Goal: Information Seeking & Learning: Check status

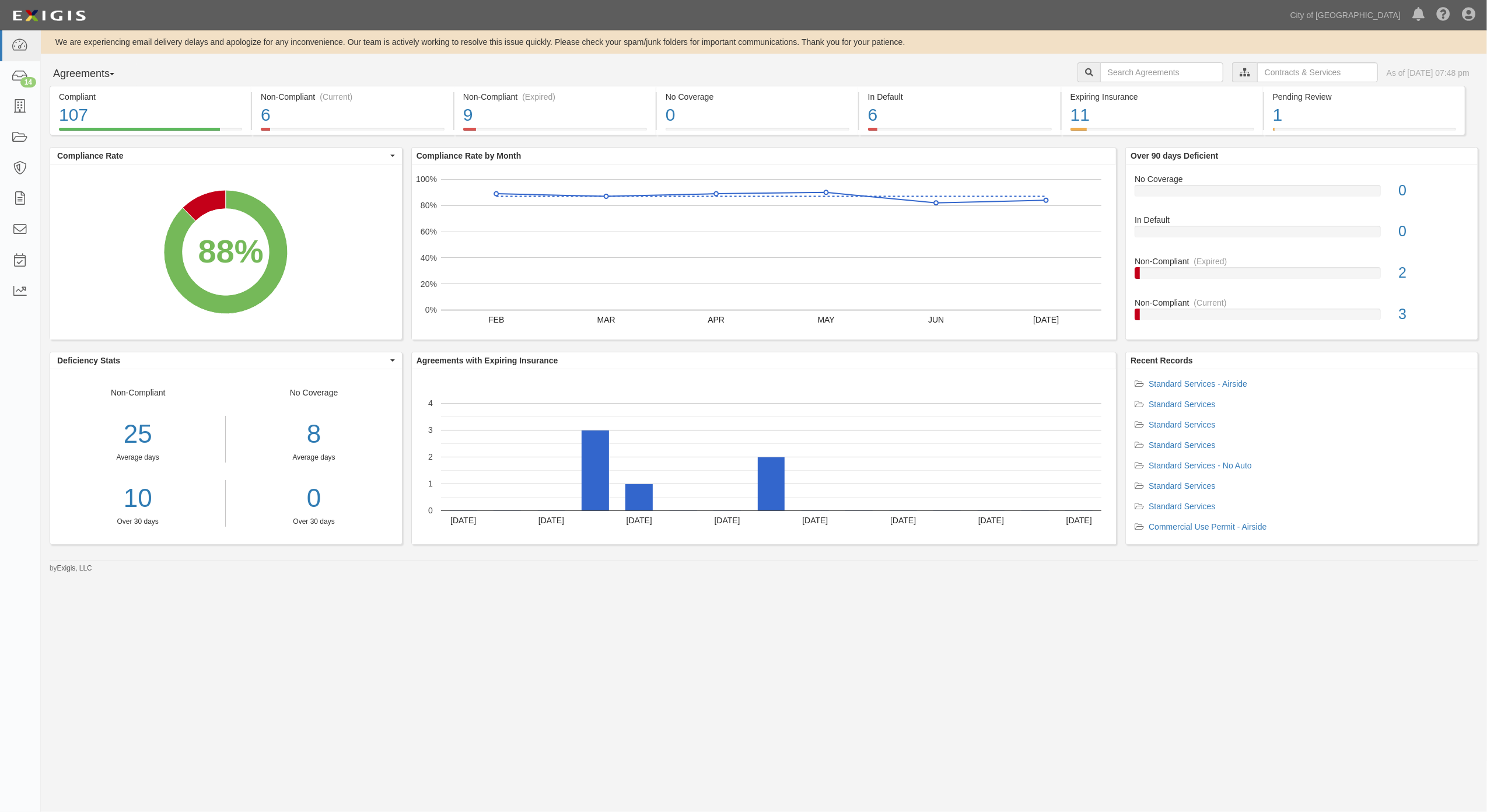
drag, startPoint x: 0, startPoint y: 0, endPoint x: 1135, endPoint y: 85, distance: 1138.2
click at [1135, 85] on div "City of [GEOGRAPHIC_DATA], Aviation Department Business & Properties Division A…" at bounding box center [1282, 74] width 409 height 23
click at [1135, 78] on input "text" at bounding box center [1161, 72] width 123 height 20
type input "3h"
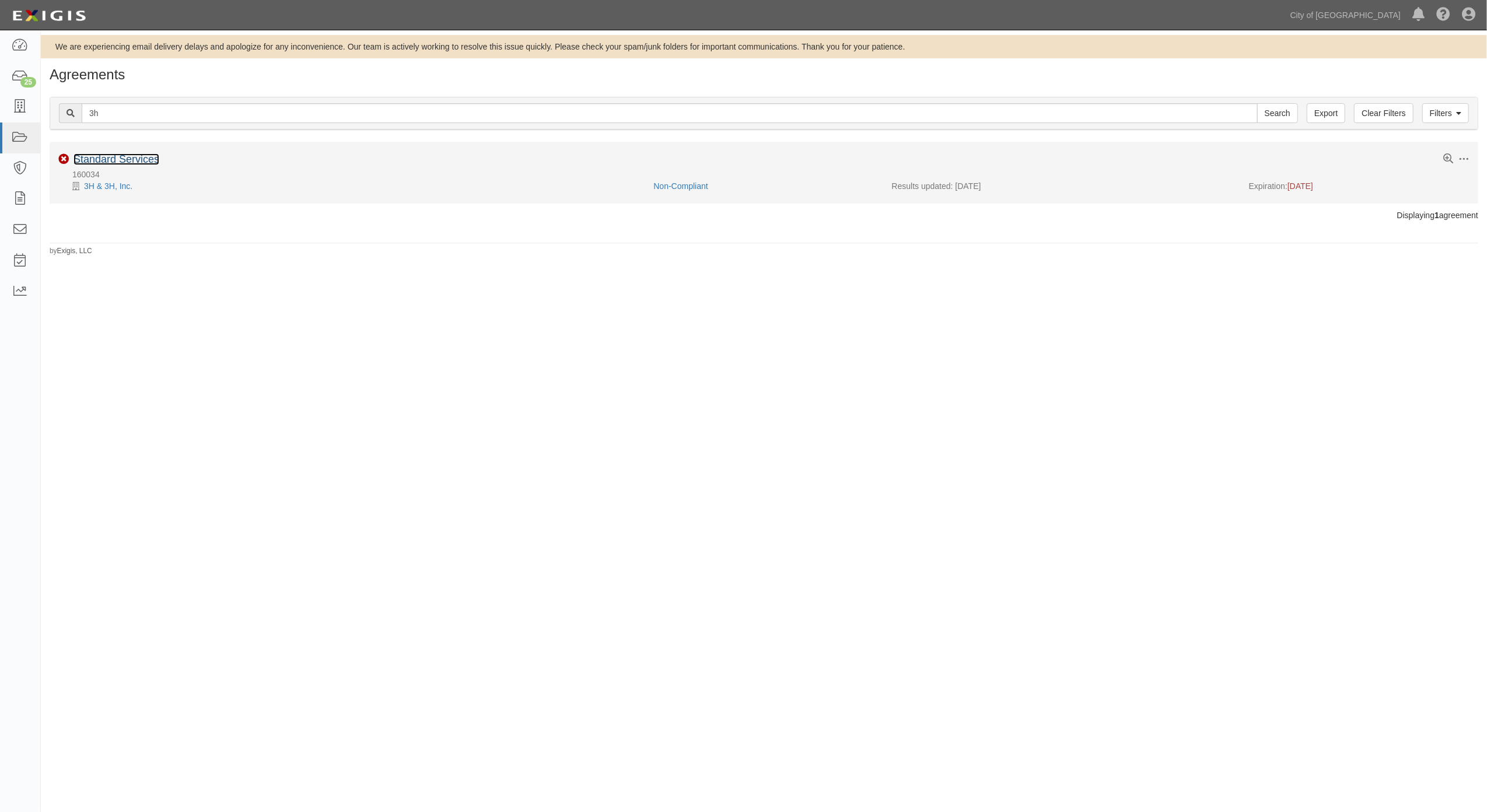
click at [117, 156] on link "Standard Services" at bounding box center [116, 159] width 86 height 11
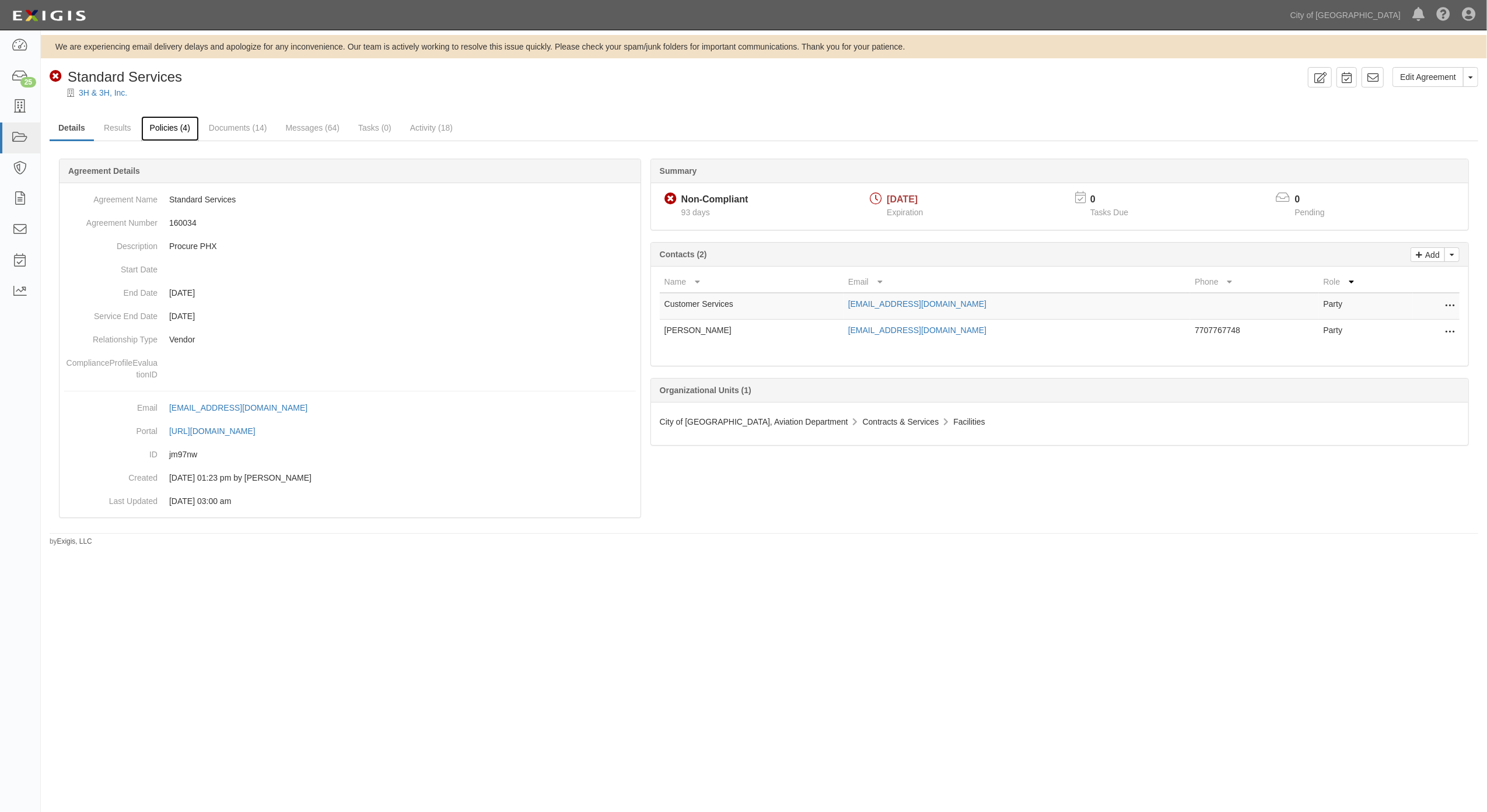
click at [164, 129] on link "Policies (4)" at bounding box center [170, 128] width 58 height 25
click at [234, 127] on link "Documents (14)" at bounding box center [238, 128] width 76 height 25
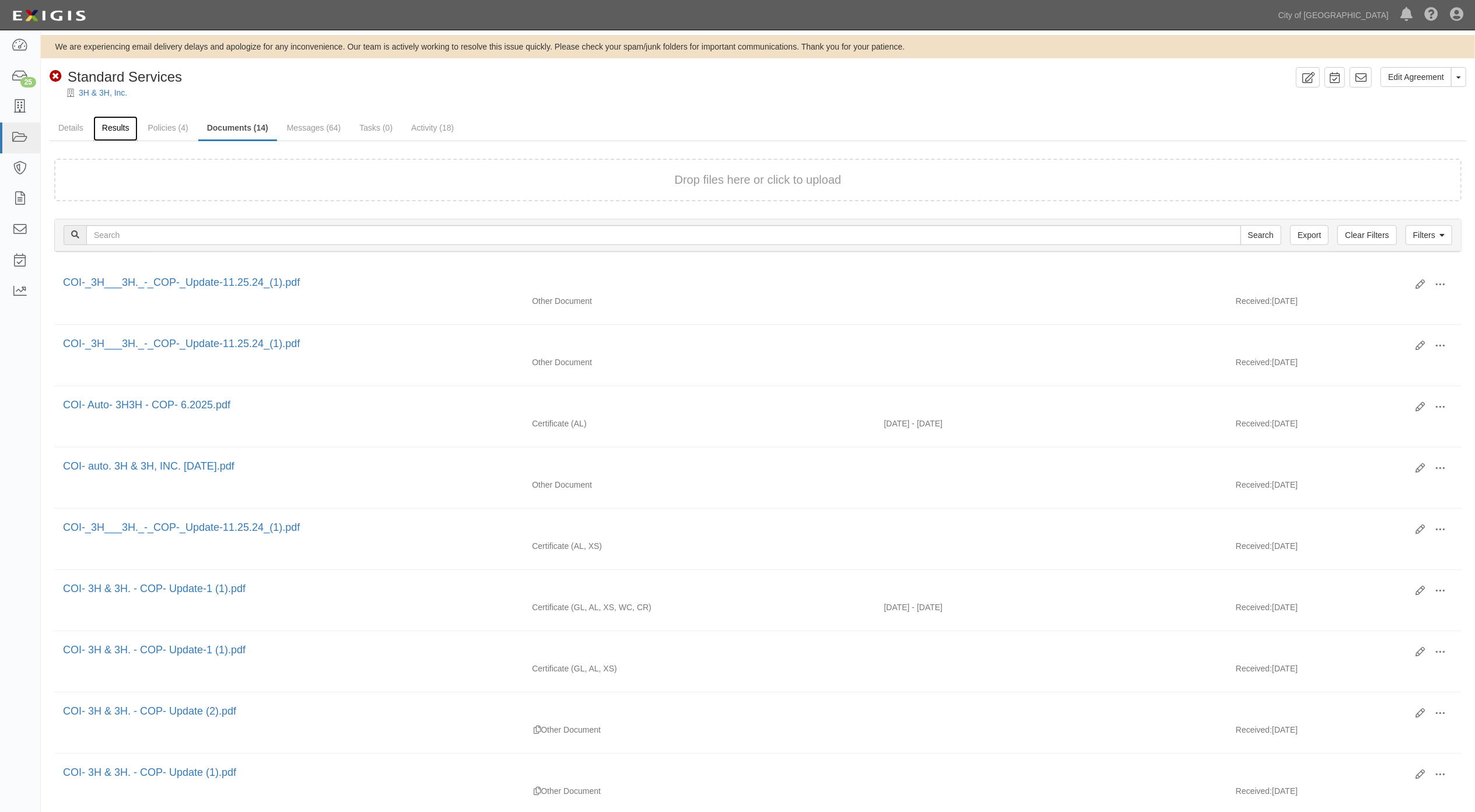
click at [112, 127] on link "Results" at bounding box center [116, 128] width 45 height 25
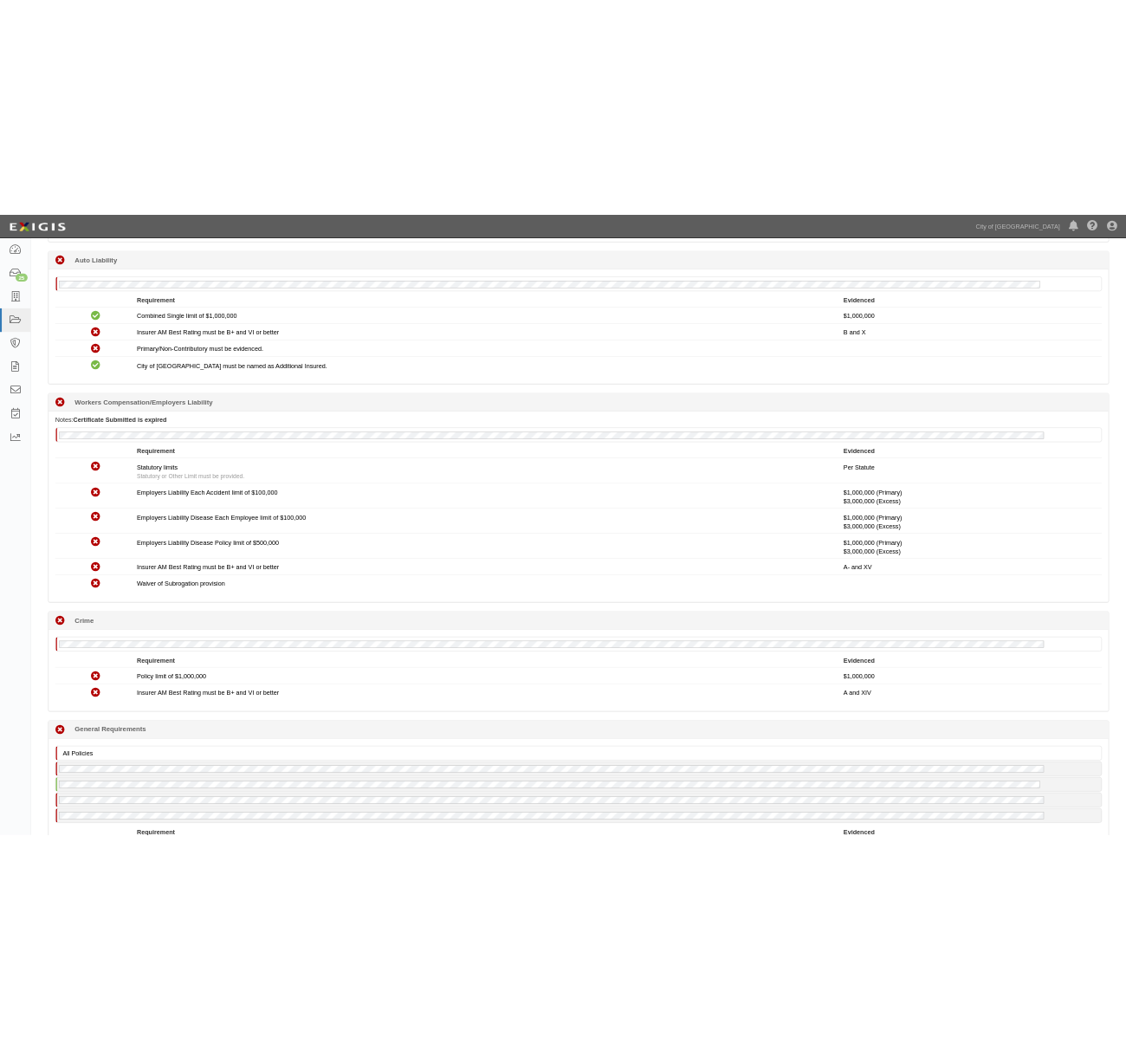
scroll to position [933, 0]
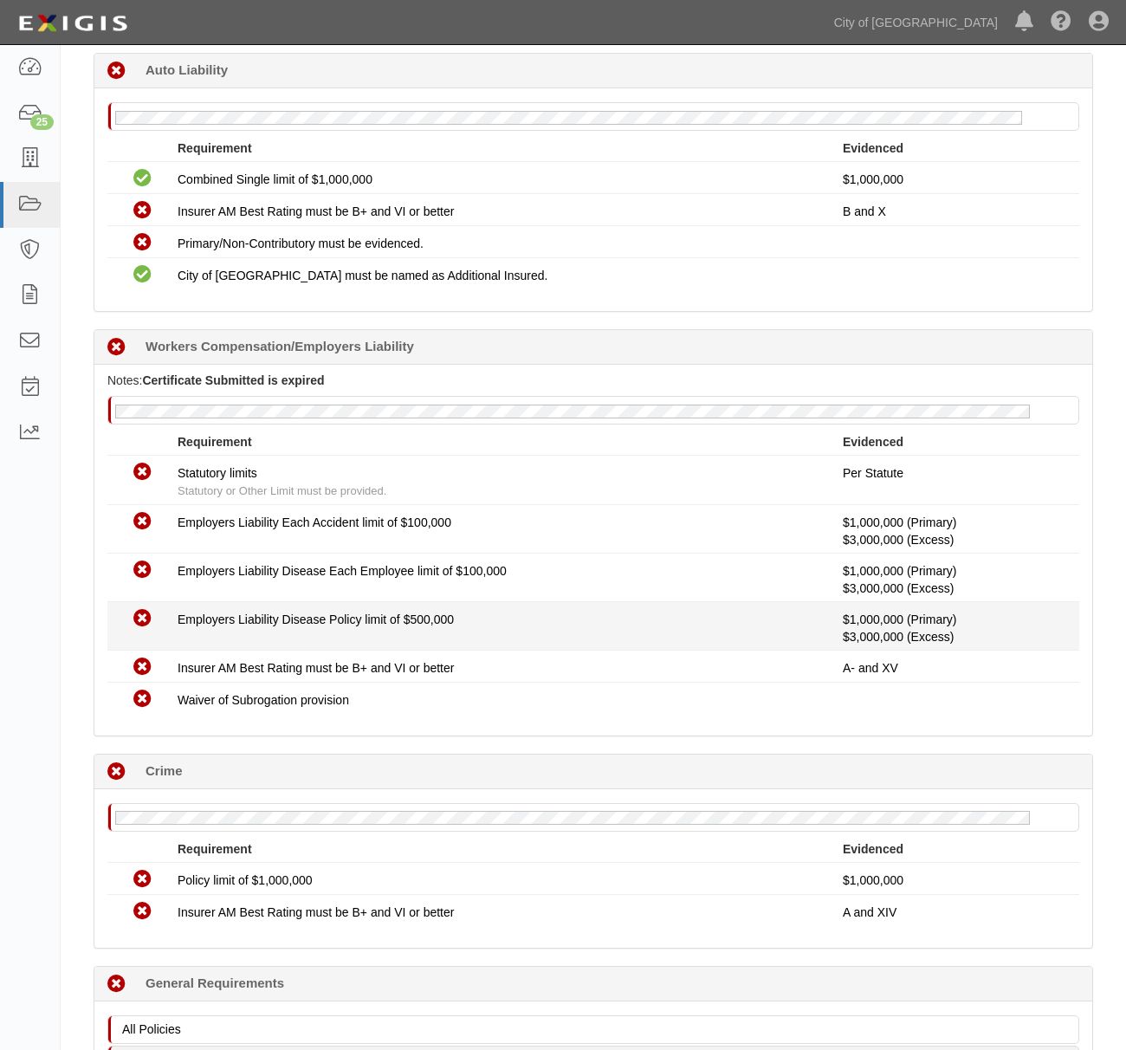
click at [660, 628] on div "Employers Liability Disease Policy limit of $500,000" at bounding box center [510, 619] width 665 height 17
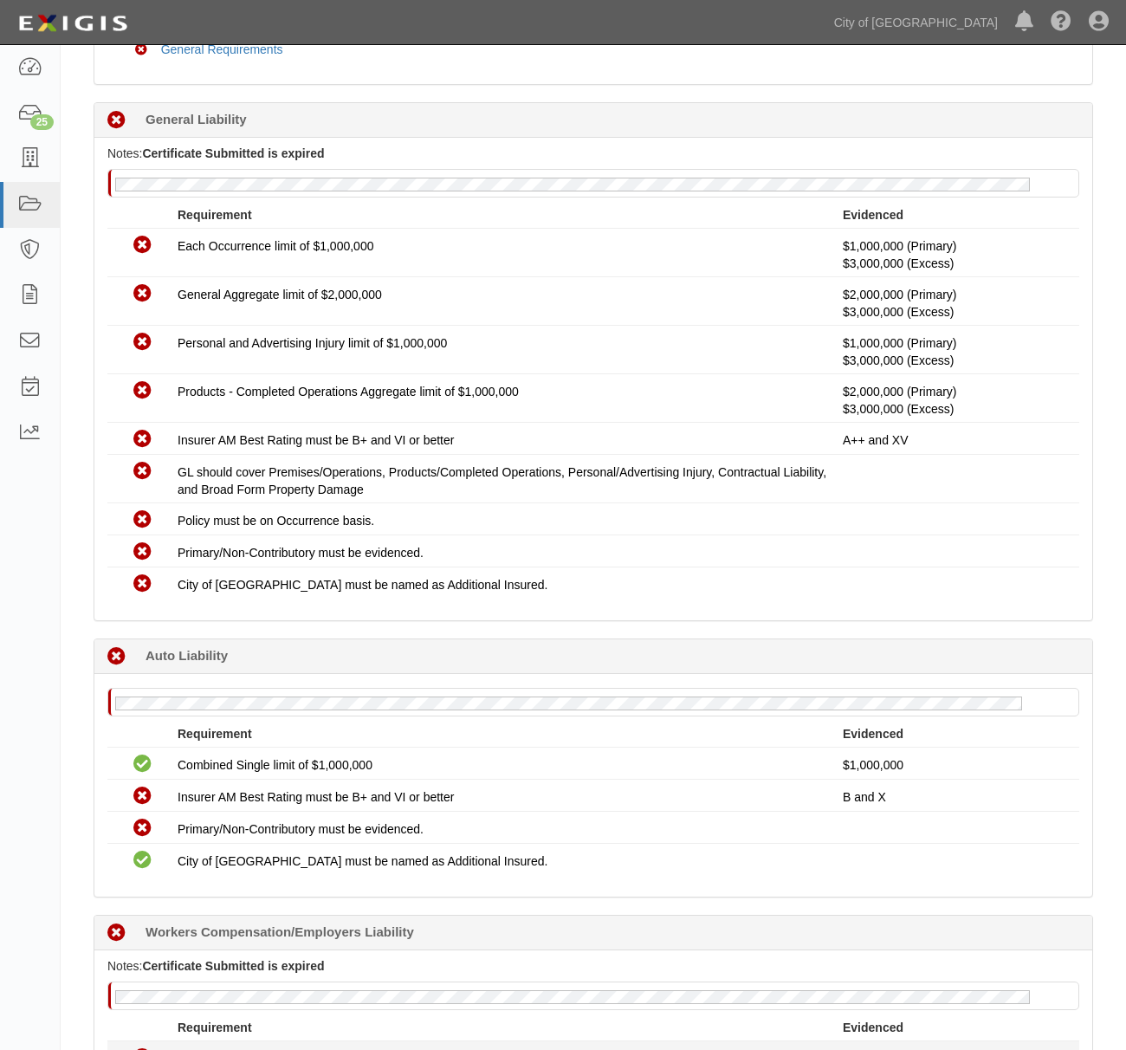
scroll to position [0, 0]
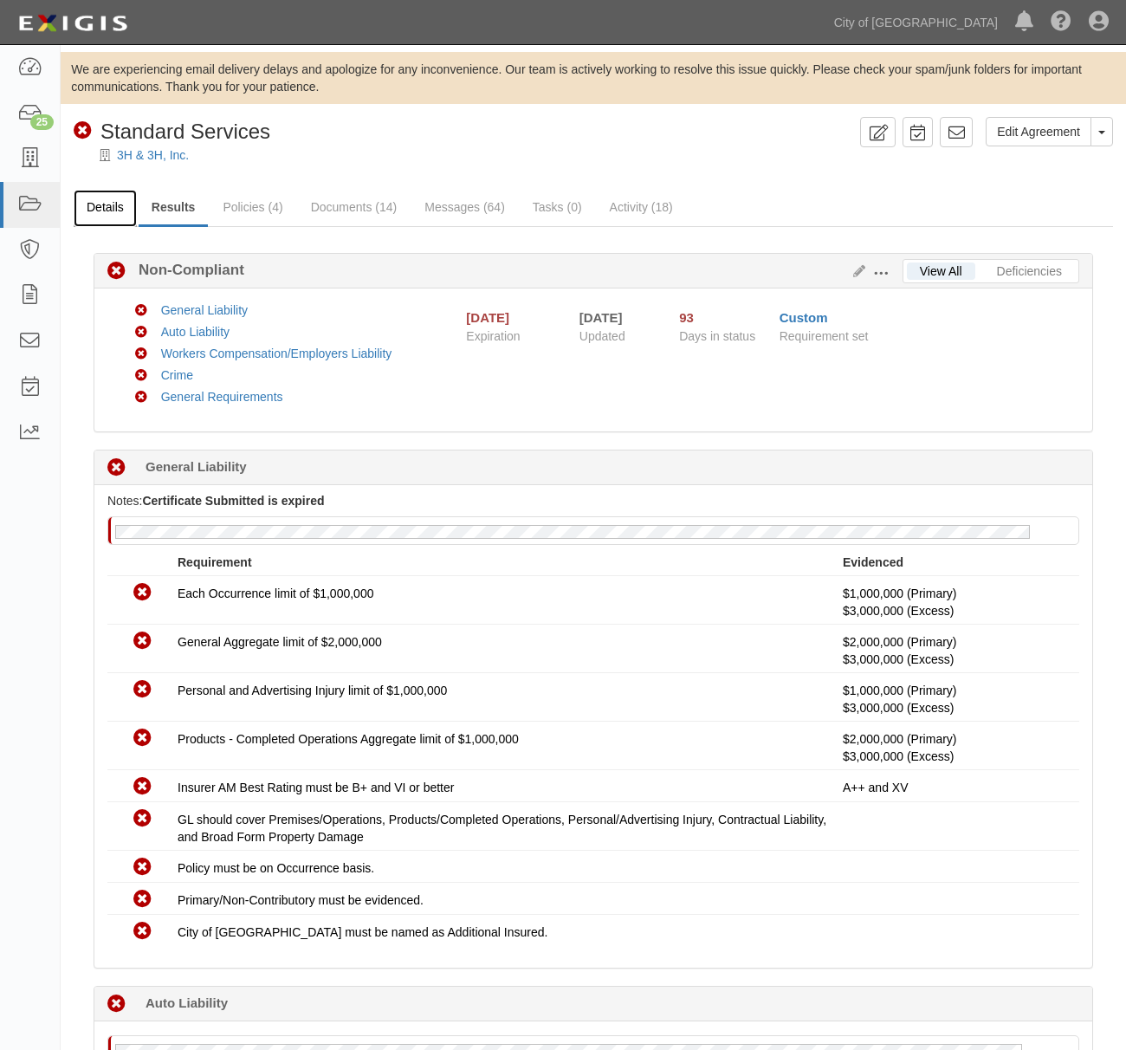
click at [98, 201] on link "Details" at bounding box center [105, 208] width 63 height 37
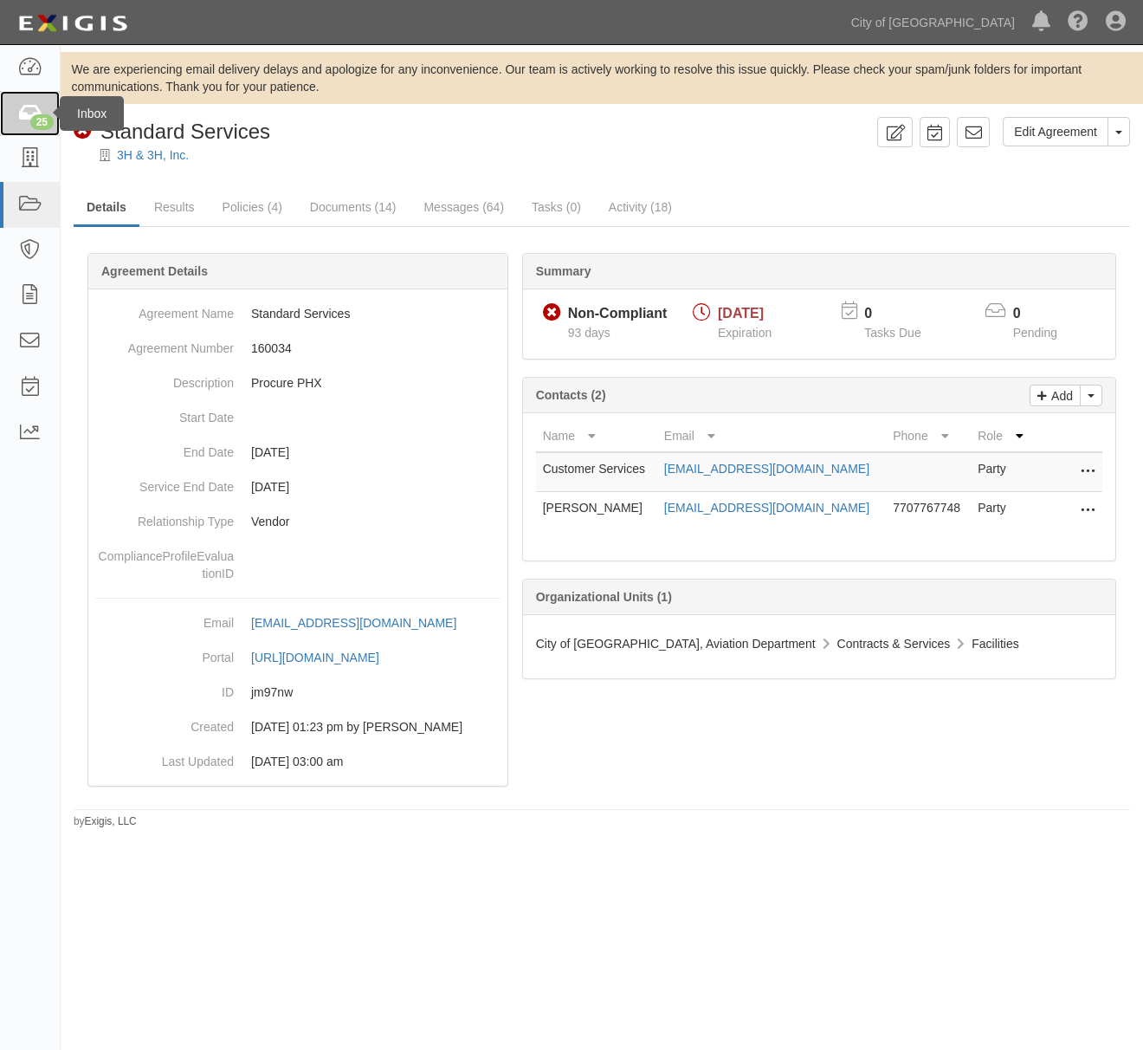
click at [32, 107] on icon at bounding box center [29, 114] width 24 height 20
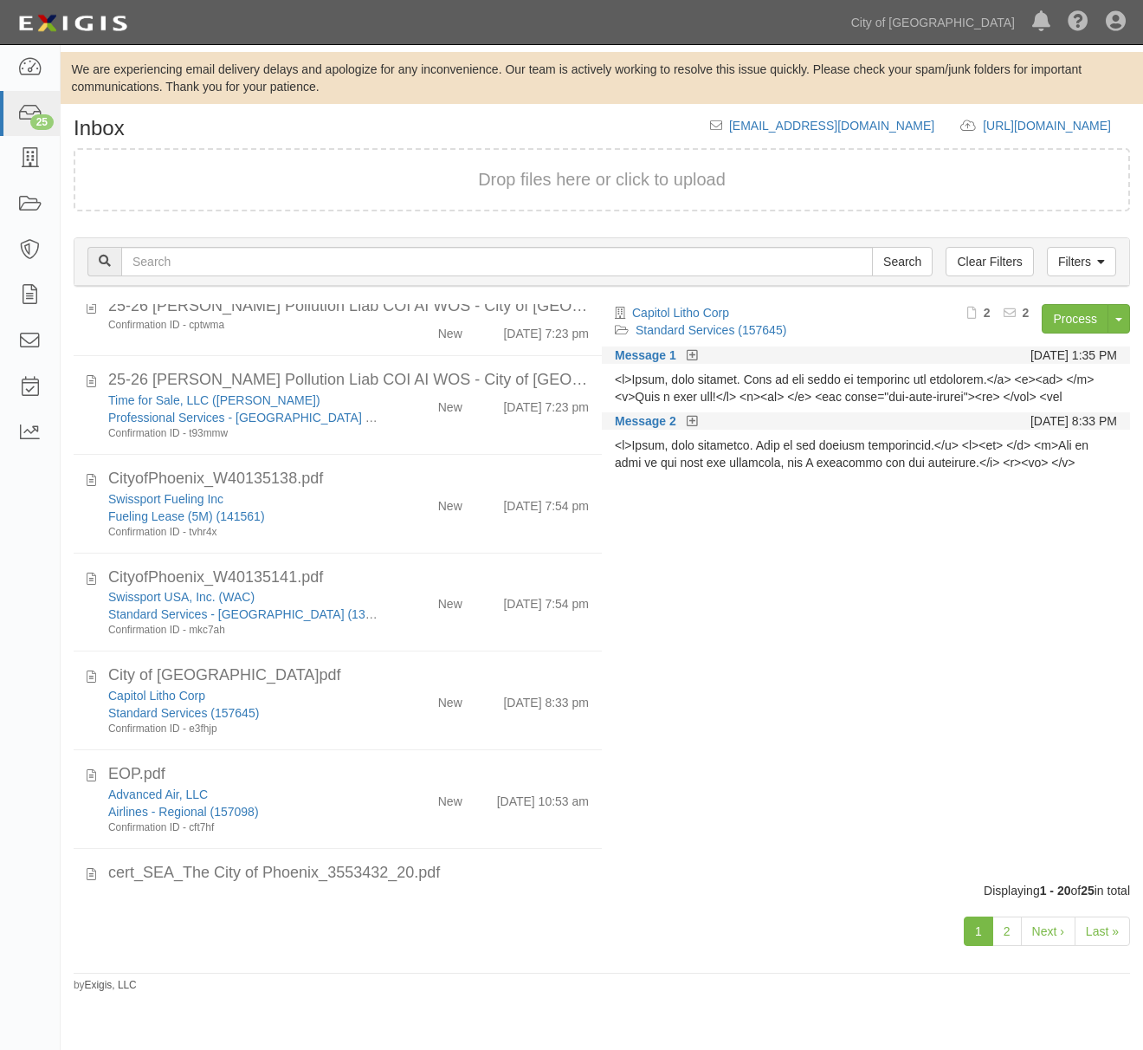
scroll to position [1254, 0]
